Goal: Transaction & Acquisition: Obtain resource

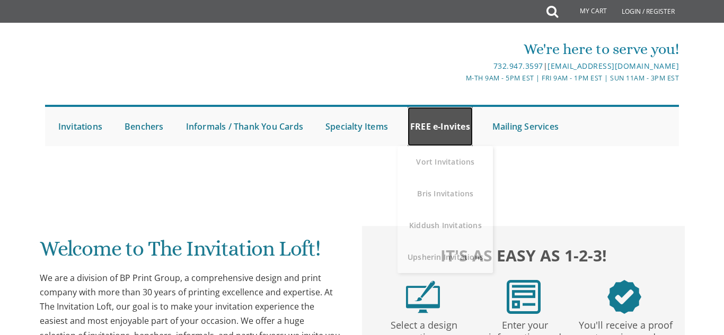
click at [433, 133] on link "FREE e-Invites" at bounding box center [439, 126] width 65 height 39
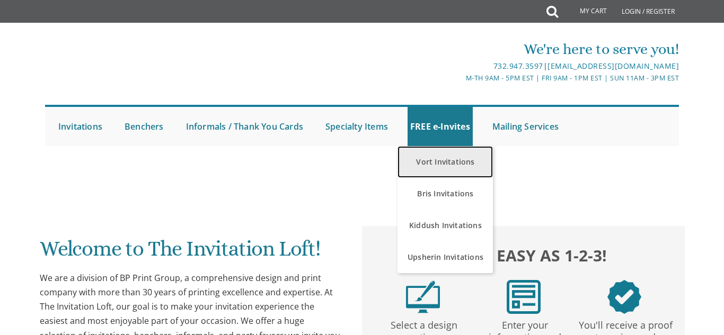
click at [440, 172] on link "Vort Invitations" at bounding box center [444, 162] width 95 height 32
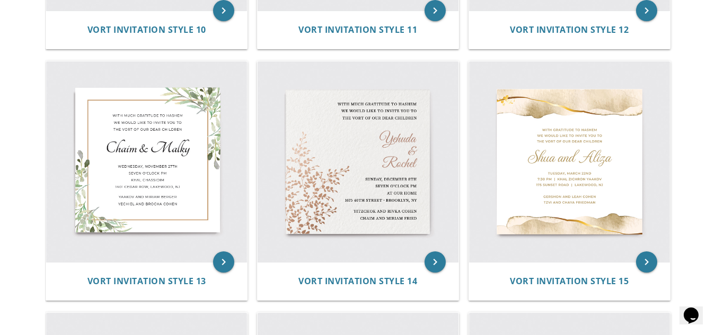
scroll to position [1191, 0]
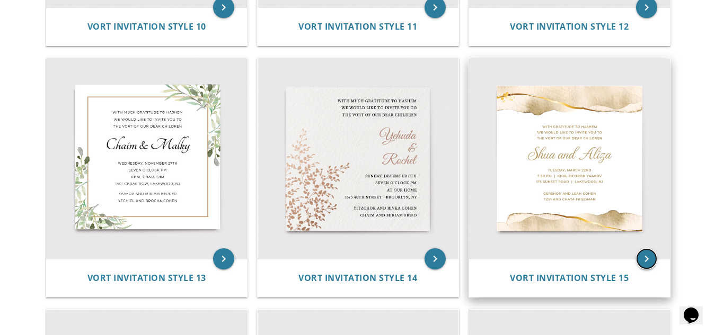
click at [643, 253] on icon "keyboard_arrow_right" at bounding box center [646, 258] width 21 height 21
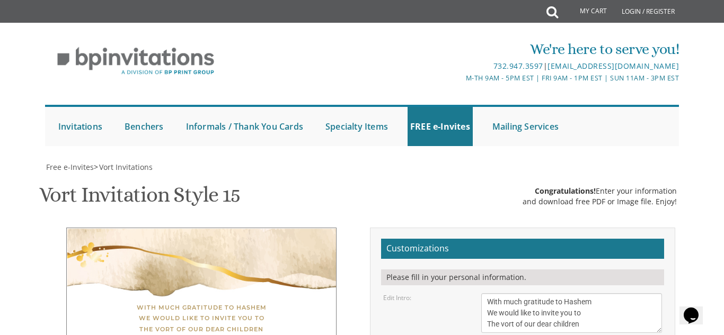
scroll to position [181, 0]
type textarea "S"
type textarea "Moshe"
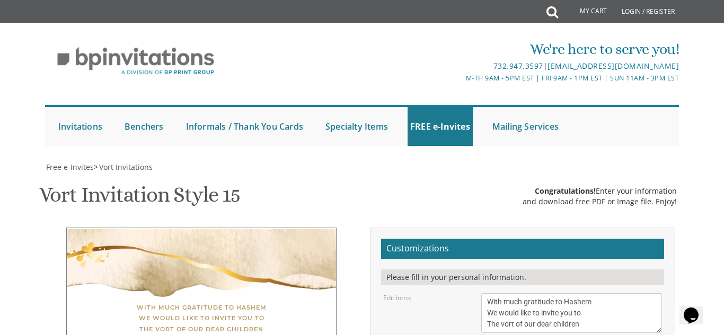
type textarea "Moshe Shimon and Gitty"
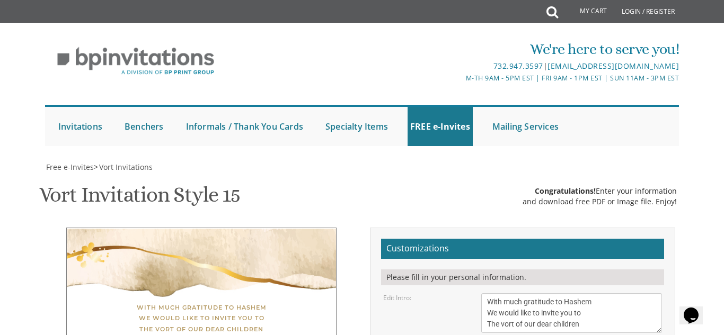
type textarea "Nachum and Nomi Grunhut Tzvi and Chaya Friedman"
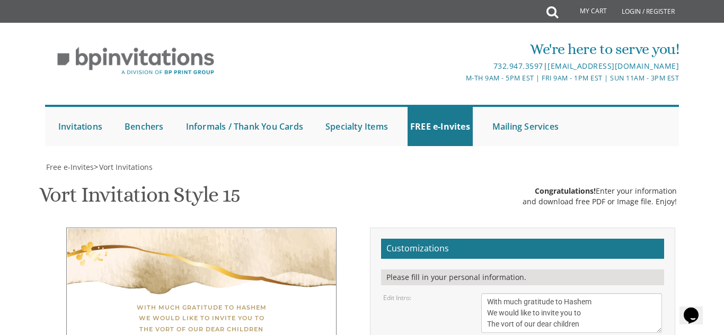
type textarea "Moshe Shimon and Gitty"
drag, startPoint x: 198, startPoint y: 154, endPoint x: 199, endPoint y: 165, distance: 11.7
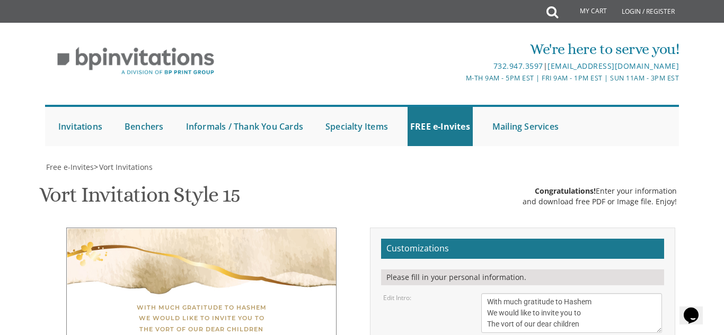
drag, startPoint x: 190, startPoint y: 134, endPoint x: 147, endPoint y: 131, distance: 42.5
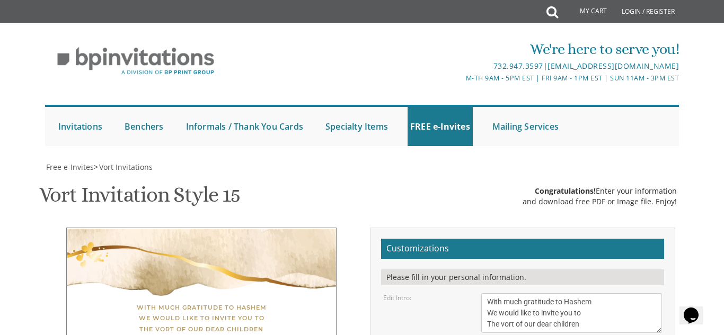
select select "40px"
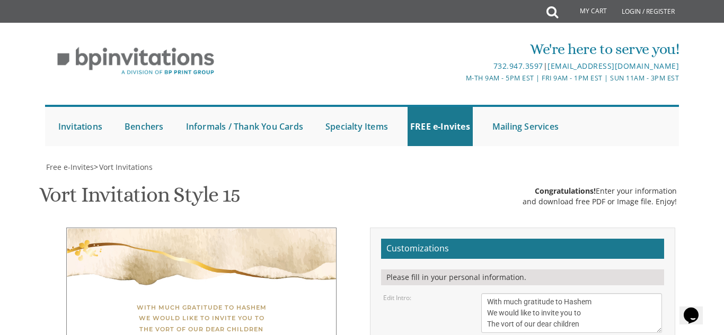
type textarea "Moshe Shimon and Gitty"
select select "60px"
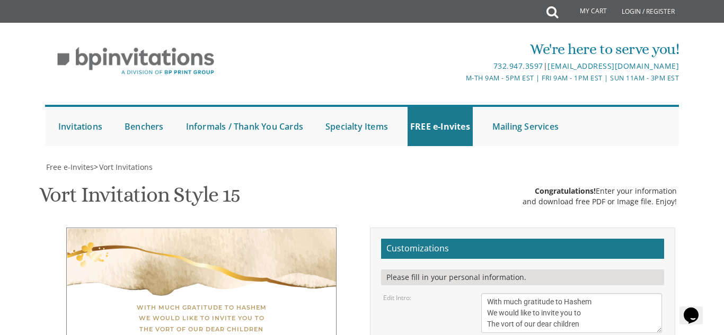
type textarea "Nachum and Nomi Grunhut Tzvi a"
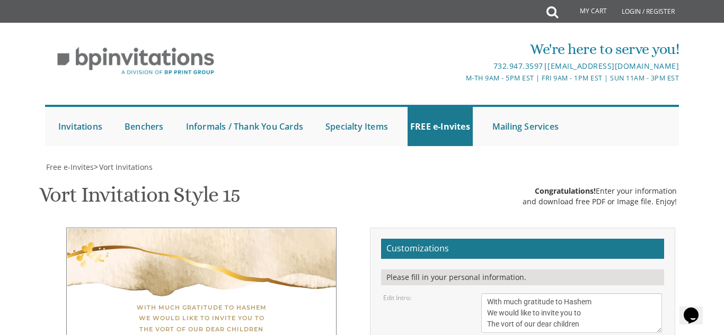
type textarea "Moshe Shimon & Gitty"
type textarea "Nachum and Nomi Grunhut Shlomo and Chana Rochel Berniker"
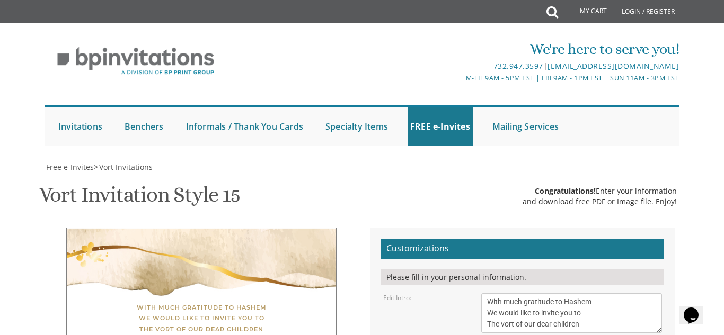
drag, startPoint x: 659, startPoint y: 112, endPoint x: 660, endPoint y: 131, distance: 19.1
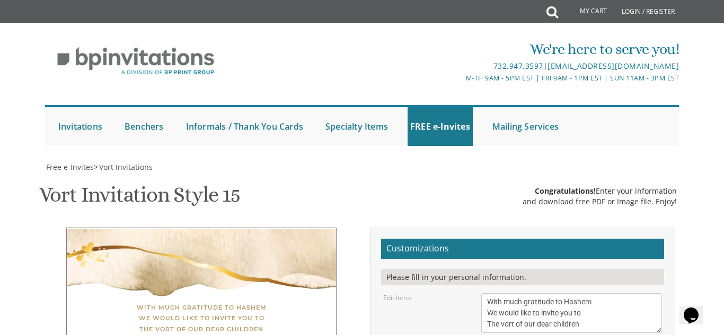
drag, startPoint x: 313, startPoint y: 178, endPoint x: 314, endPoint y: 184, distance: 6.0
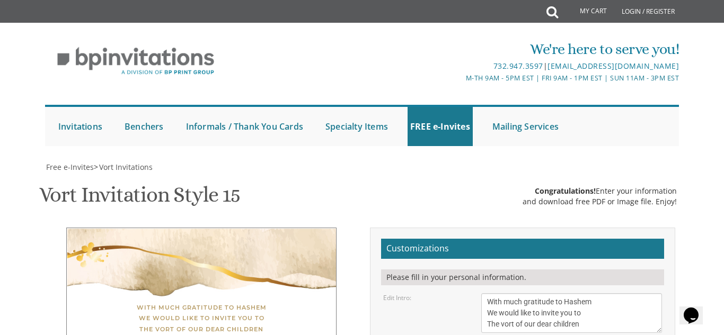
type textarea "Moshe Shimon & Gitty"
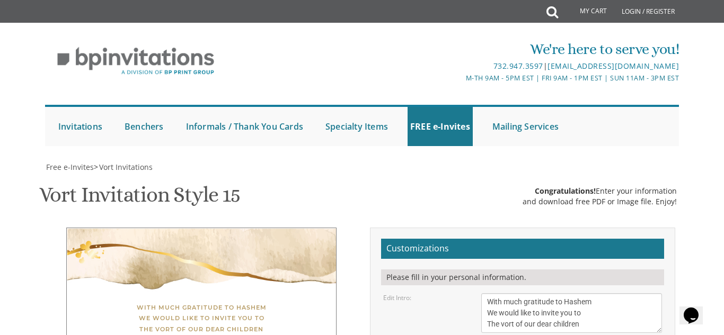
select select "50px"
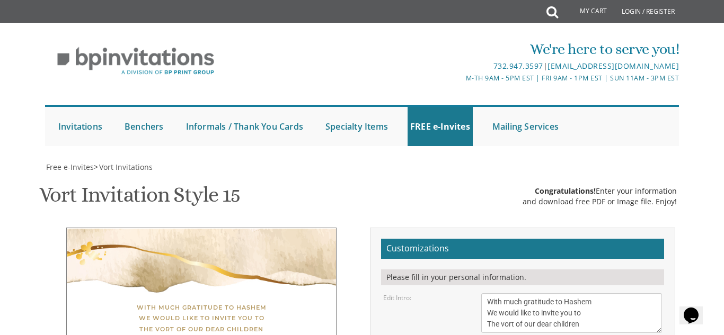
type textarea "Moshe Shimon and Gitty"
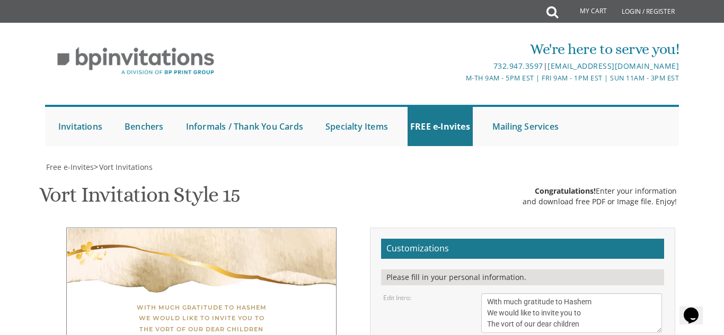
drag, startPoint x: 571, startPoint y: 184, endPoint x: 486, endPoint y: 173, distance: 85.5
paste textarea "676 61st St, Brooklyn, NY 11204"
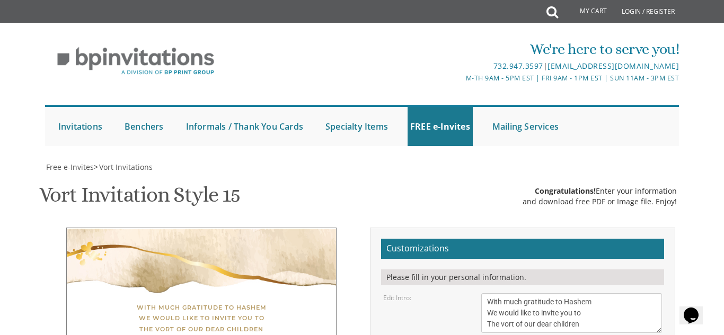
type textarea "Monday, September 8th 8:00 PM | Grand'e Terrace 1676 61st Street Brooklyn, NY 1…"
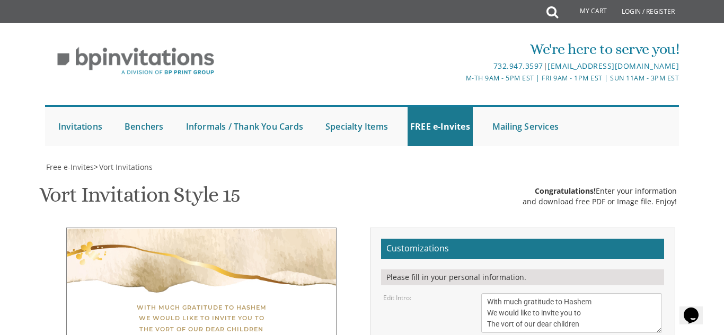
type input "esthergberniker@gmail.com"
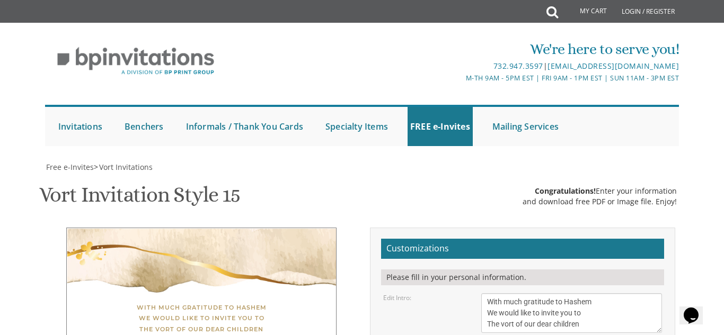
scroll to position [228, 0]
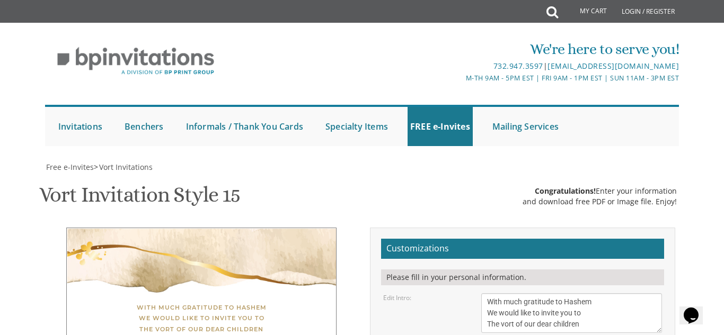
select select "60px"
